Goal: Check status: Check status

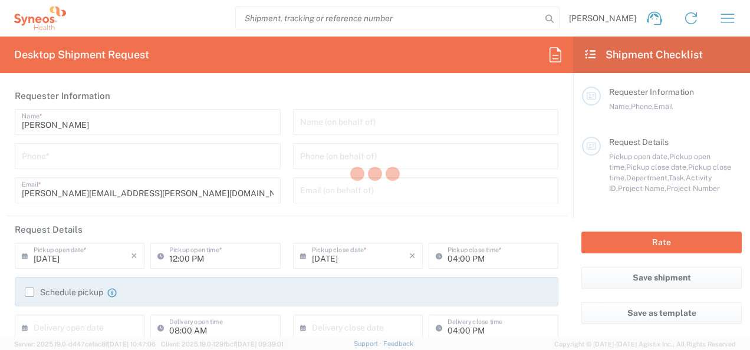
type input "Department"
type input "[US_STATE]"
type input "[GEOGRAPHIC_DATA]"
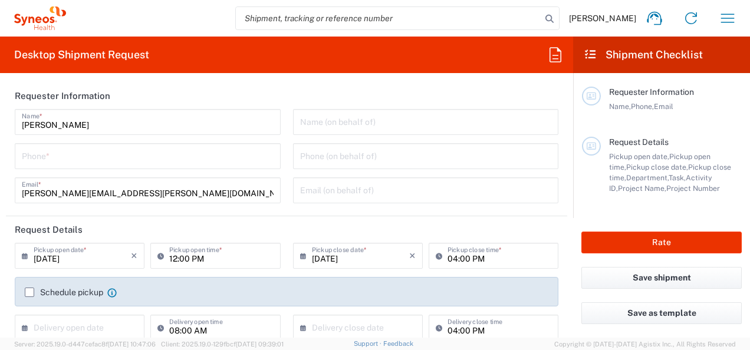
type input "Syneos Health, LLC-[GEOGRAPHIC_DATA] [GEOGRAPHIC_DATA] [GEOGRAPHIC_DATA]"
click at [726, 21] on icon "button" at bounding box center [727, 18] width 19 height 19
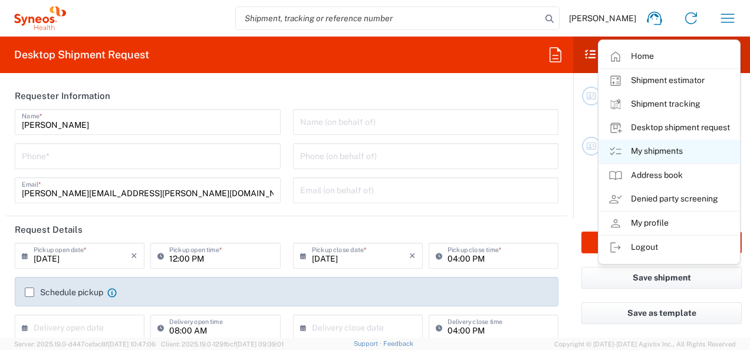
click at [670, 146] on link "My shipments" at bounding box center [669, 152] width 140 height 24
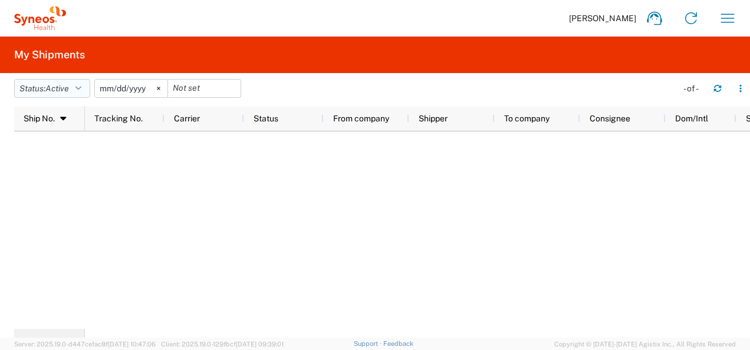
click at [76, 92] on button "Status: Active" at bounding box center [52, 88] width 76 height 19
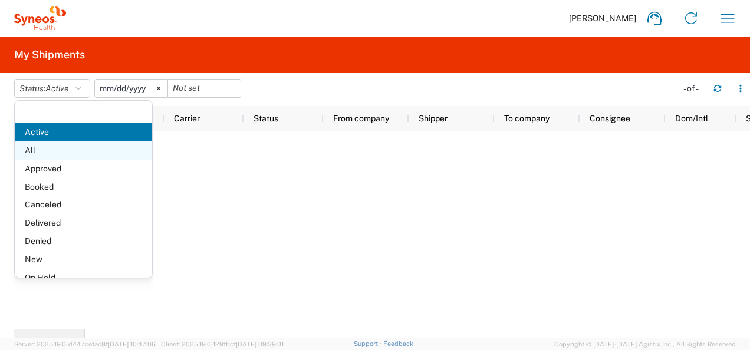
click at [53, 150] on span "All" at bounding box center [83, 151] width 137 height 18
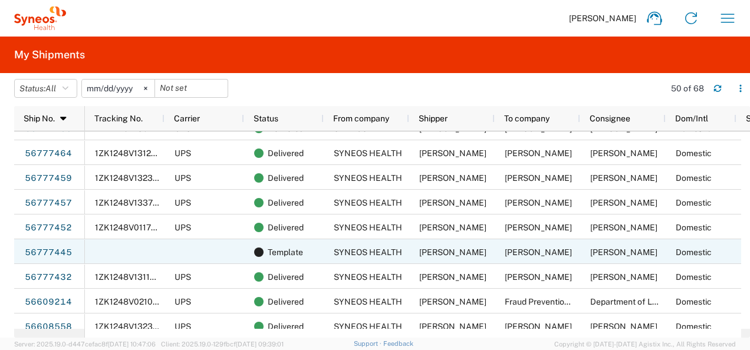
scroll to position [344, 0]
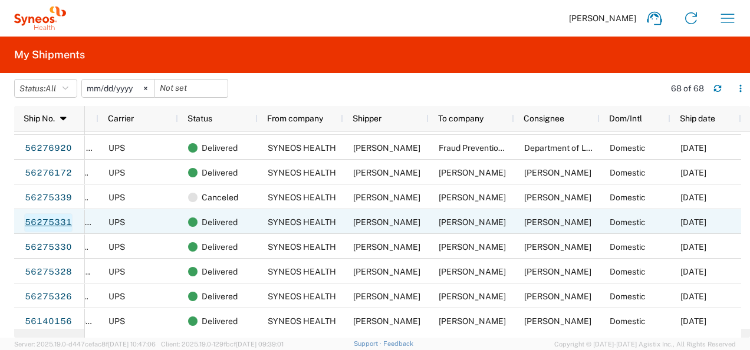
click at [52, 224] on link "56275331" at bounding box center [48, 222] width 48 height 19
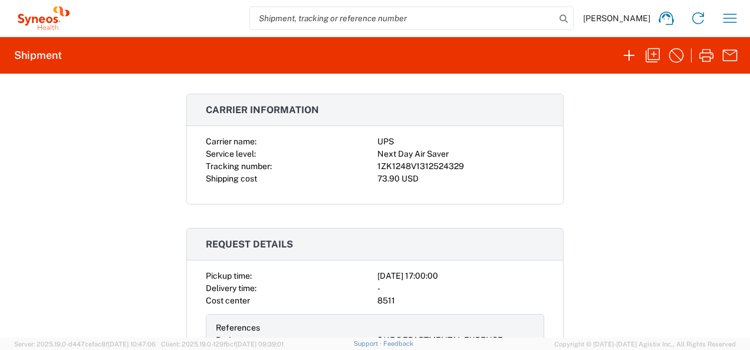
click at [427, 164] on div "1ZK1248V1312524329" at bounding box center [460, 166] width 167 height 12
copy div "1ZK1248V1312524329"
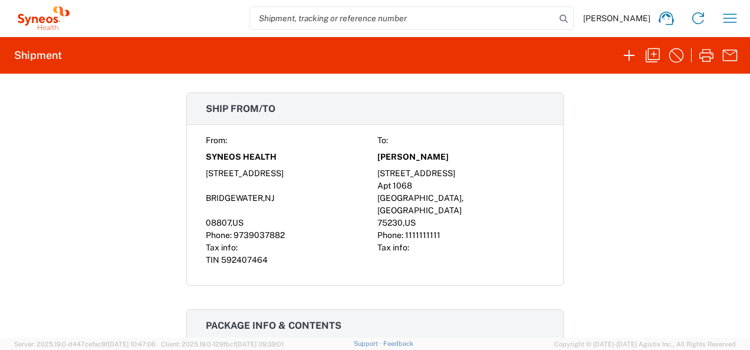
click at [382, 218] on span "75230" at bounding box center [389, 222] width 25 height 9
copy span "75230"
